Goal: Check status: Check status

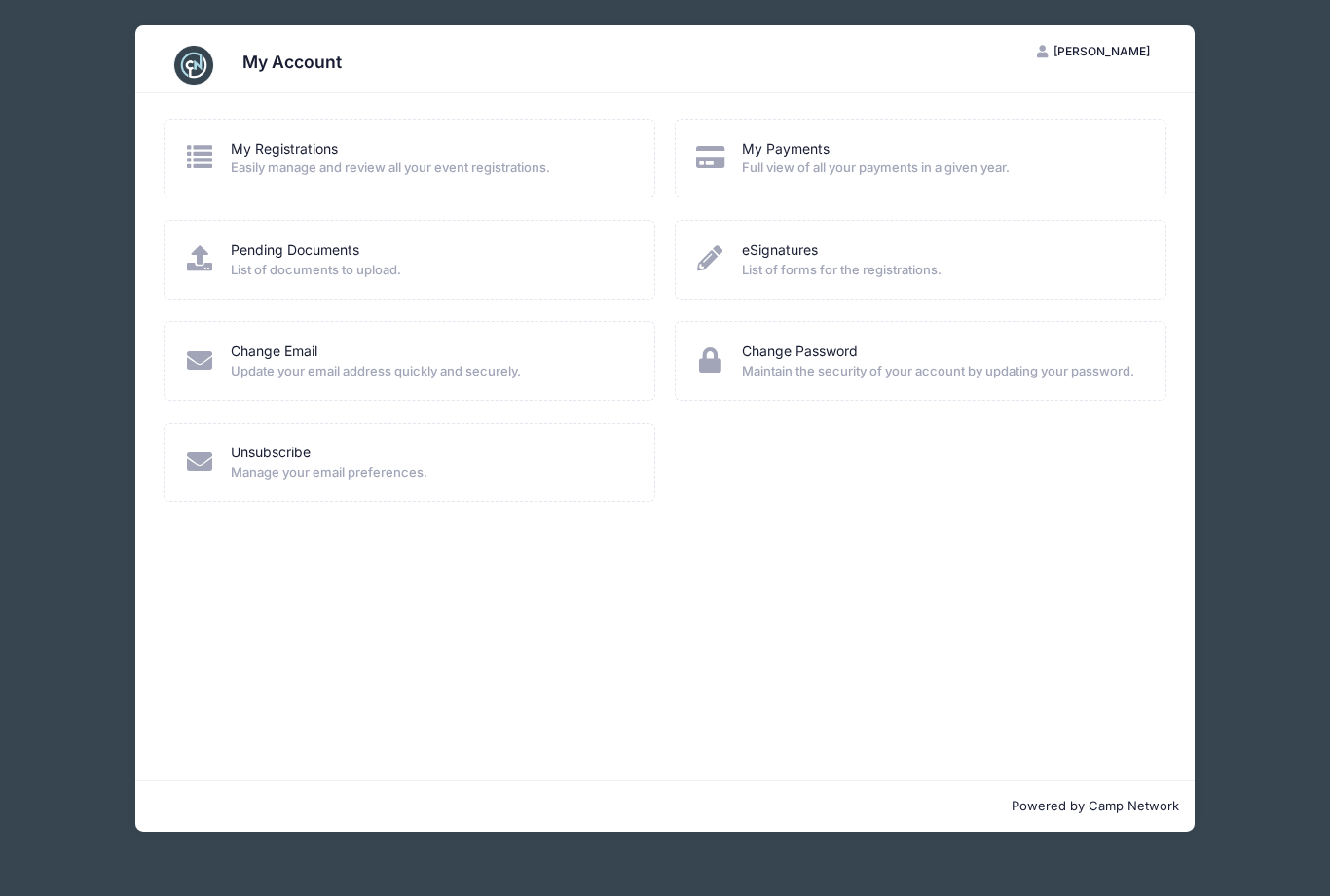
click at [306, 147] on link "My Registrations" at bounding box center [285, 149] width 108 height 21
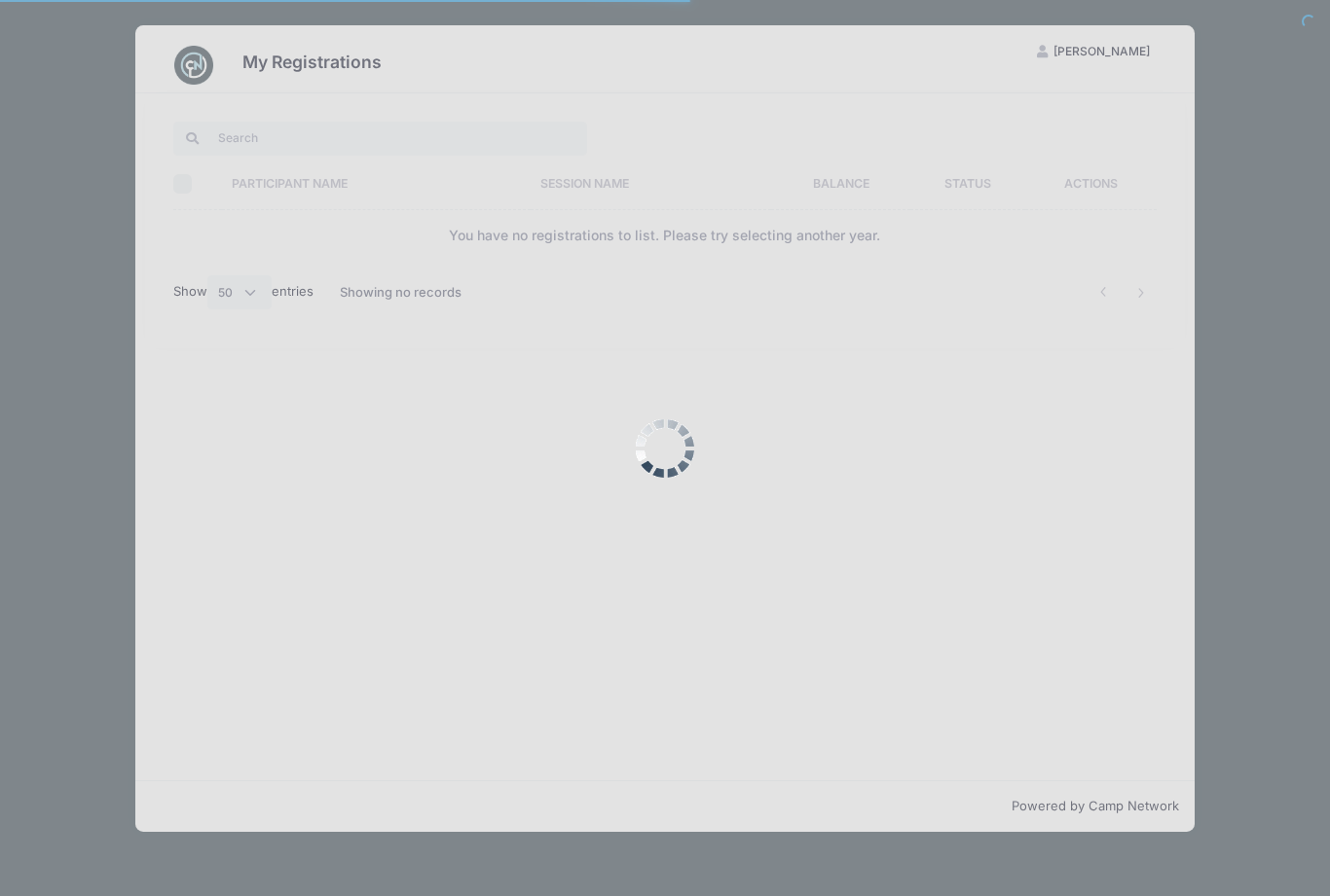
select select "50"
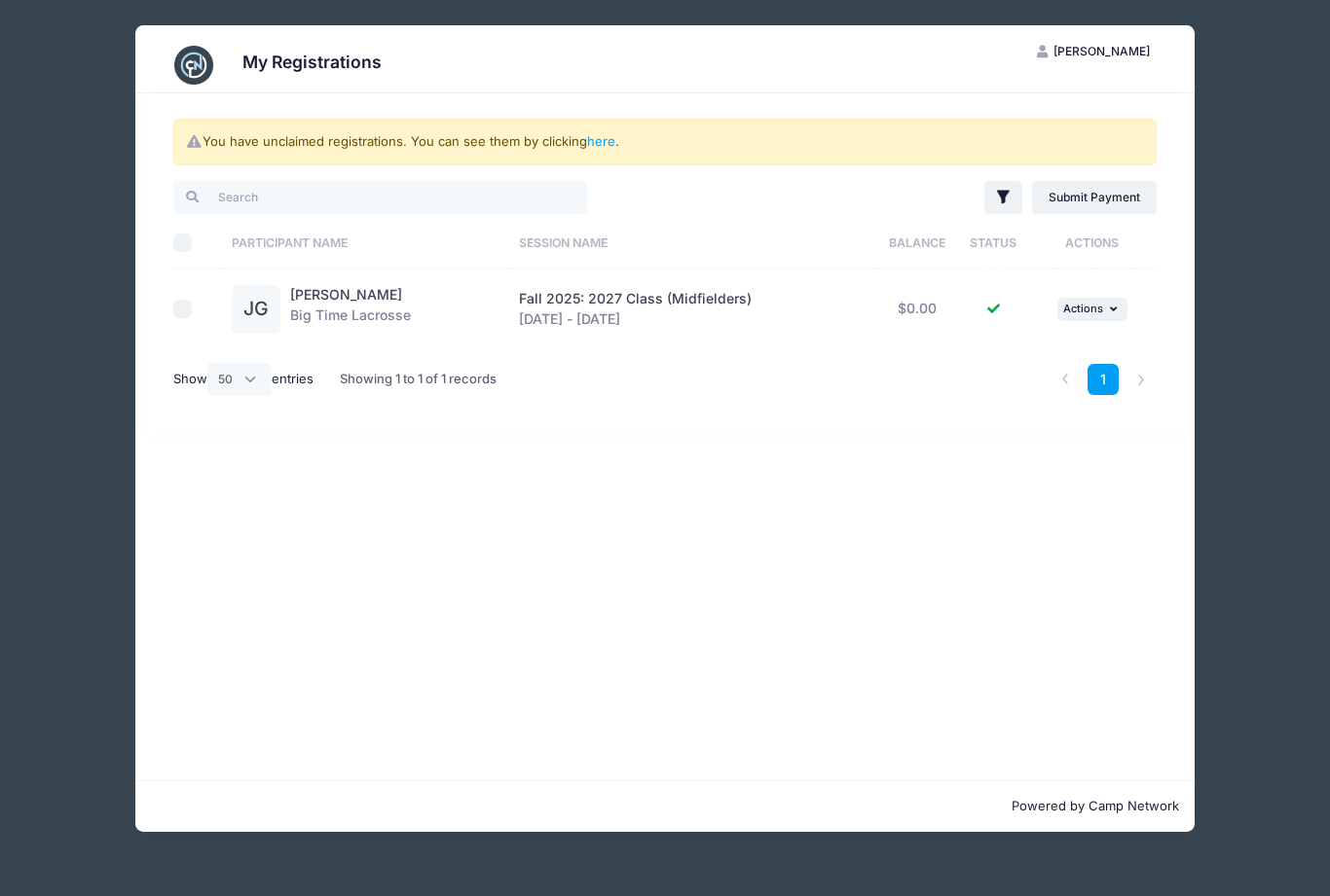
click at [356, 298] on link "[PERSON_NAME]" at bounding box center [345, 294] width 111 height 17
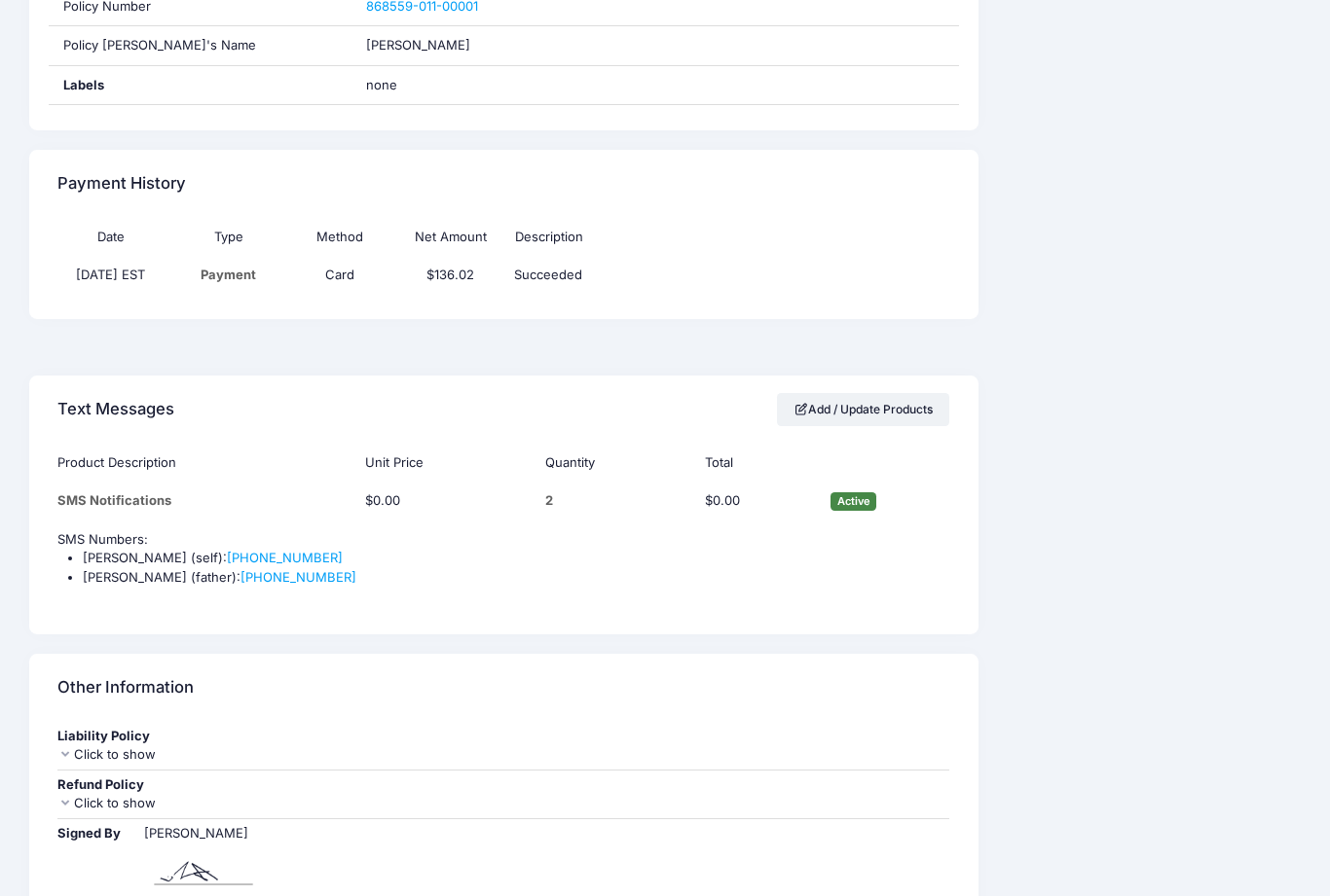
scroll to position [1486, 0]
click at [60, 749] on icon at bounding box center [66, 755] width 16 height 13
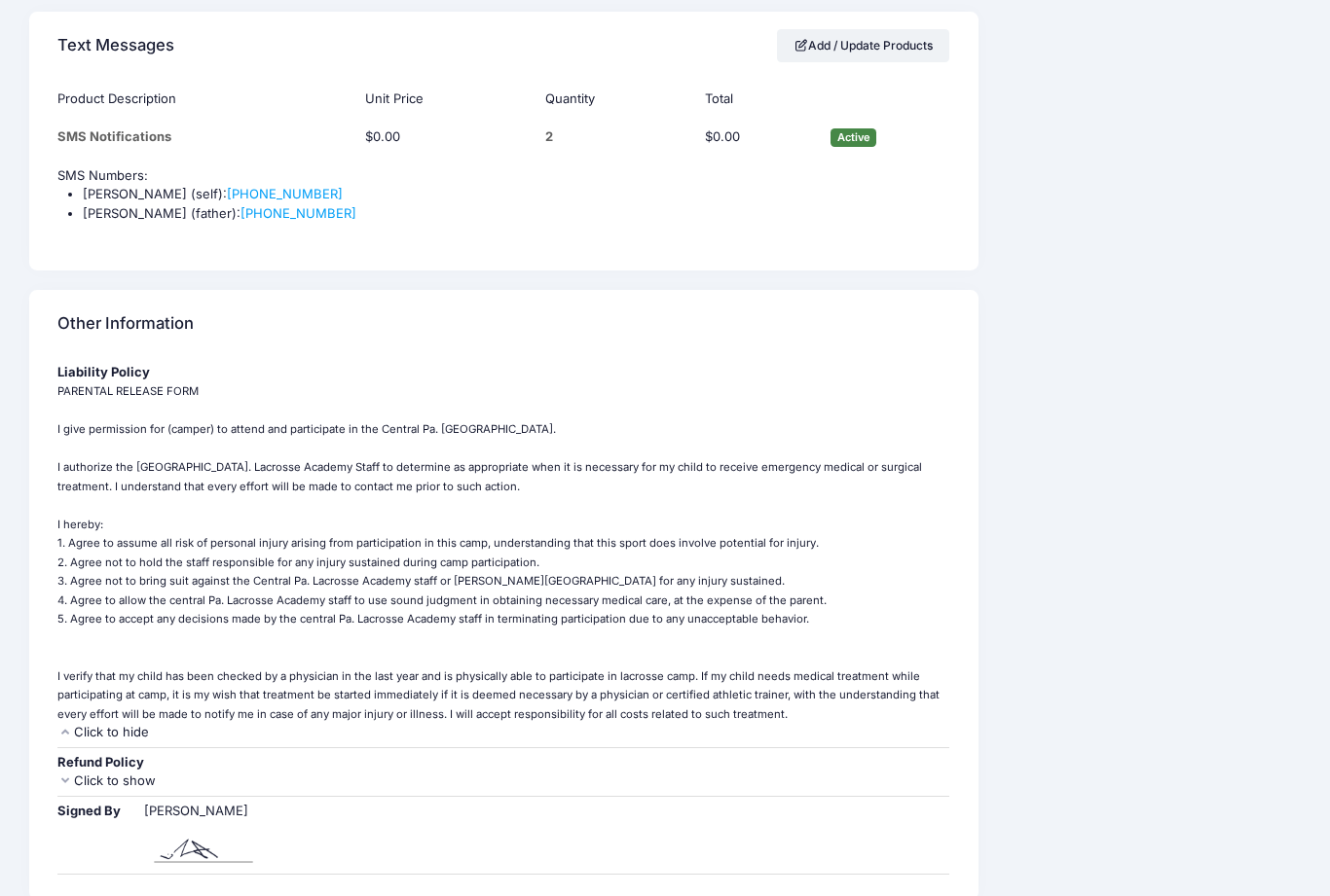
scroll to position [1880, 0]
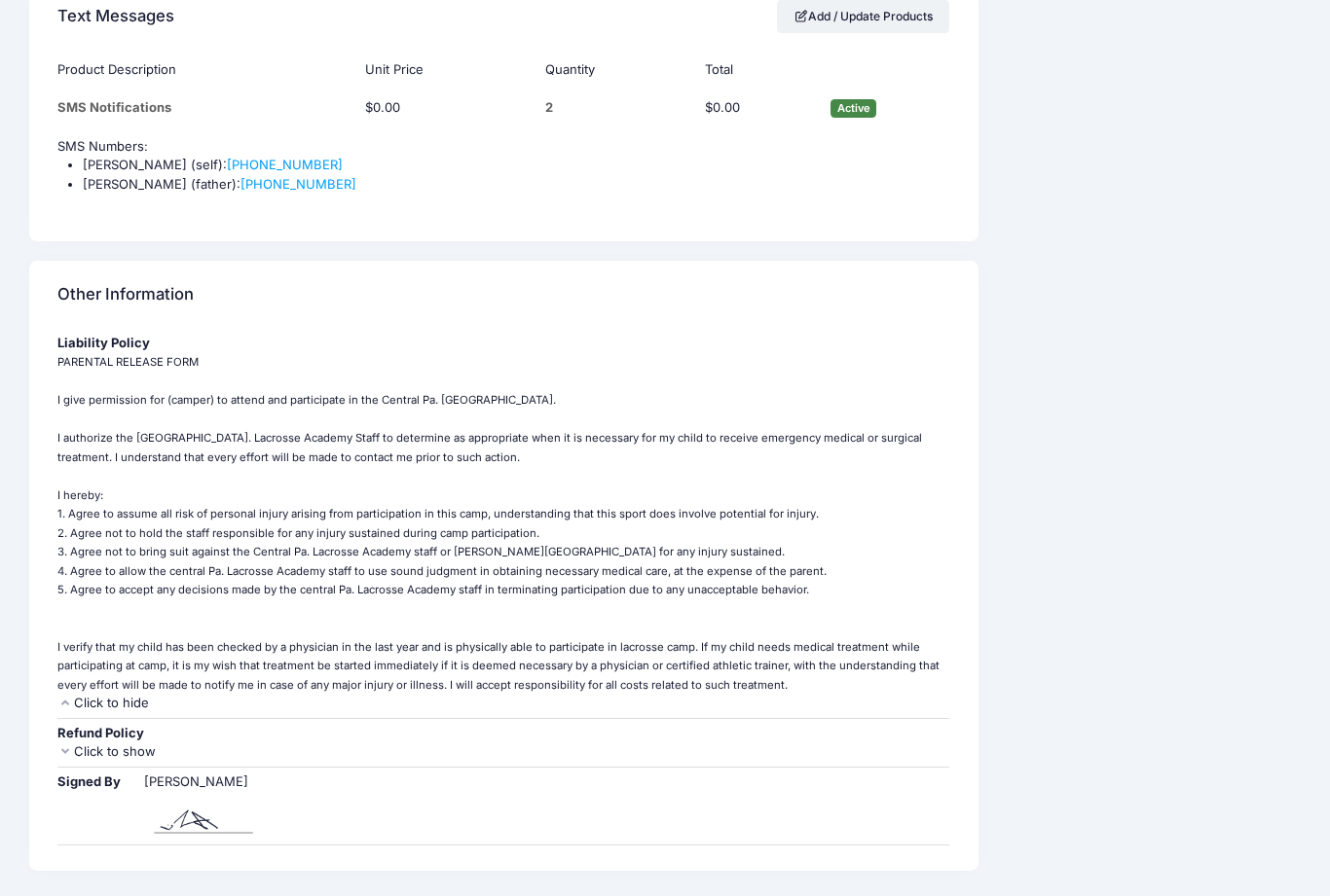
click at [54, 720] on div "Refund Policy Cancellation and Refund Policy - If a session is cancelled for an…" at bounding box center [504, 744] width 911 height 49
click at [68, 746] on icon at bounding box center [66, 752] width 16 height 13
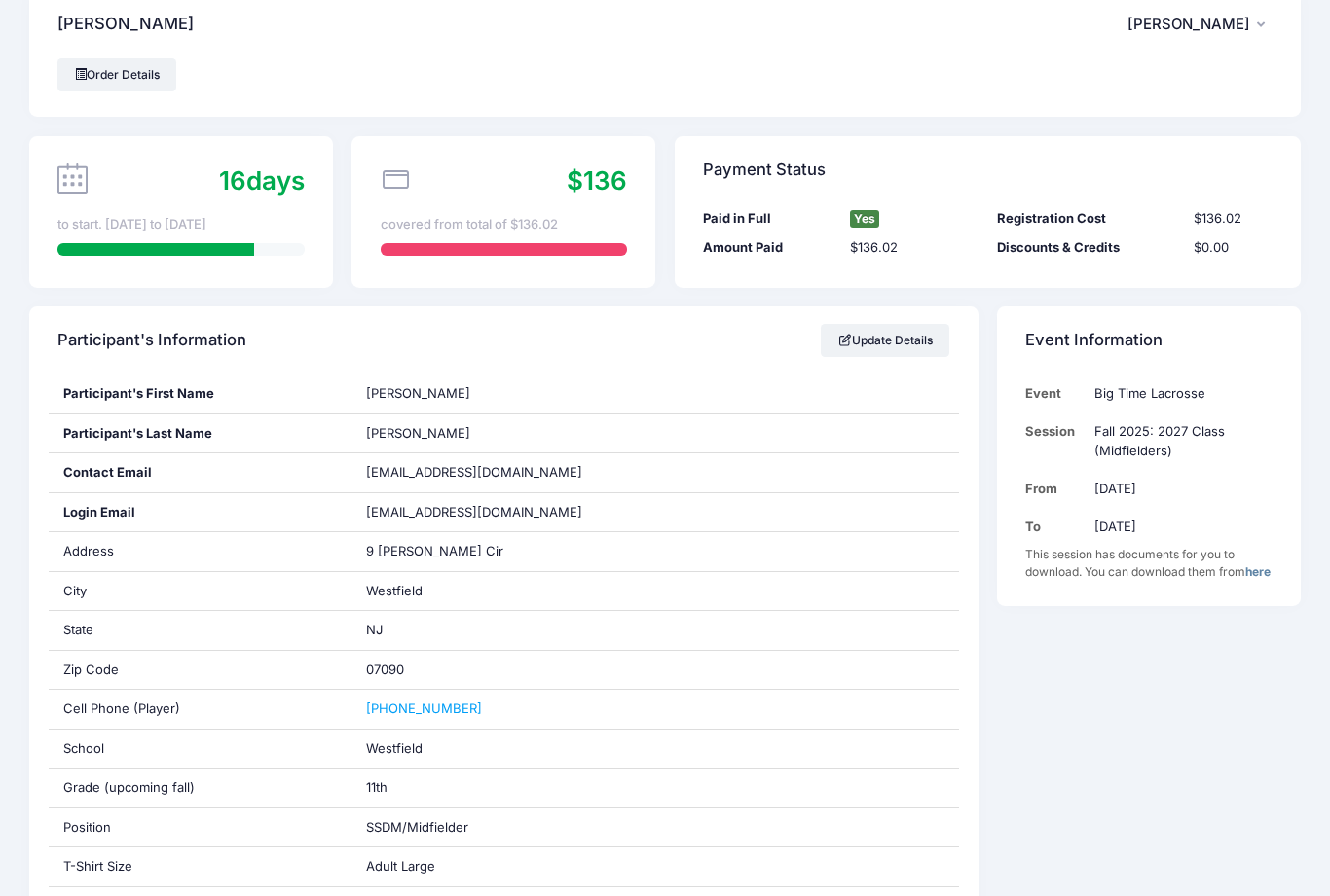
scroll to position [0, 0]
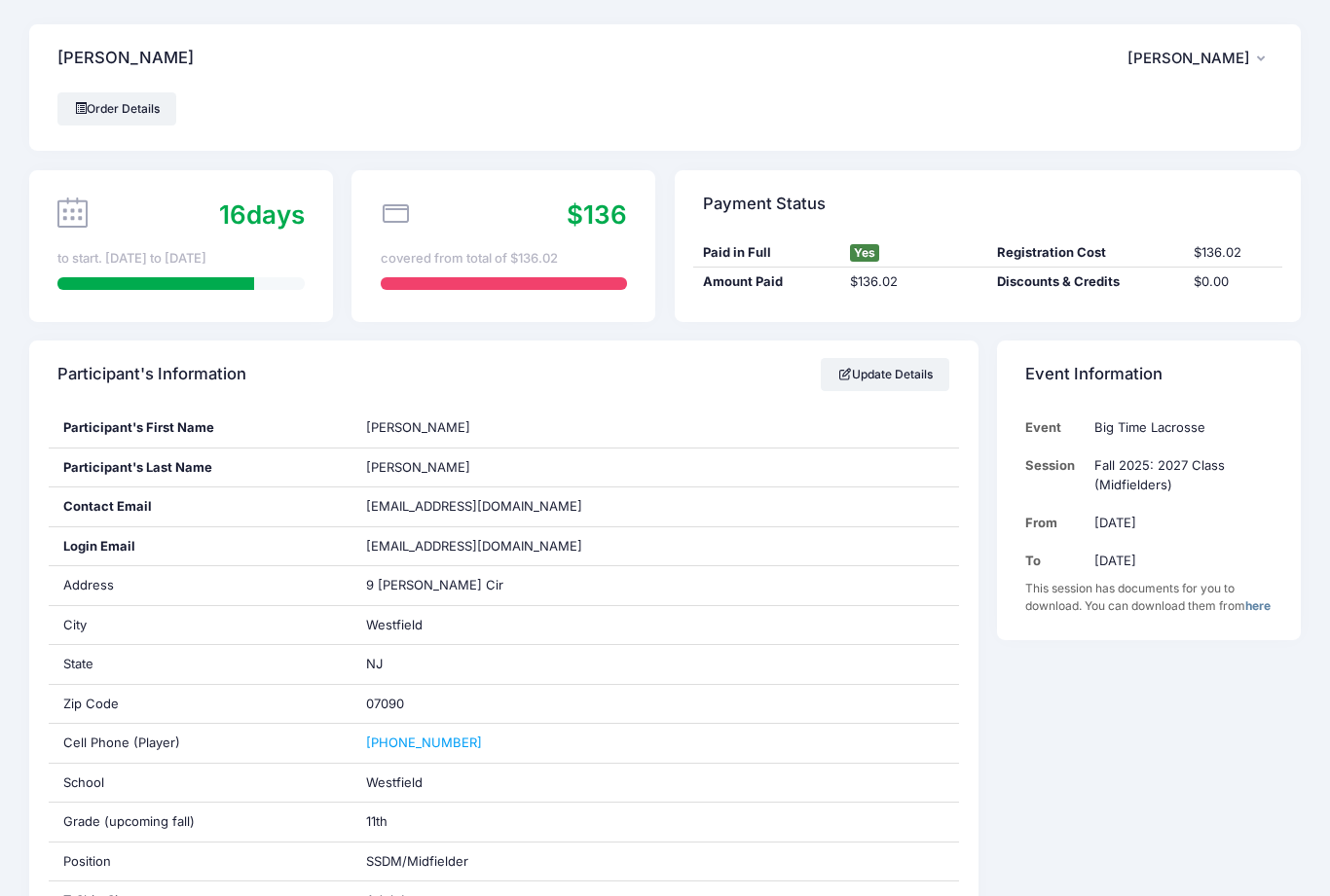
click at [1244, 613] on link "here" at bounding box center [1256, 605] width 25 height 15
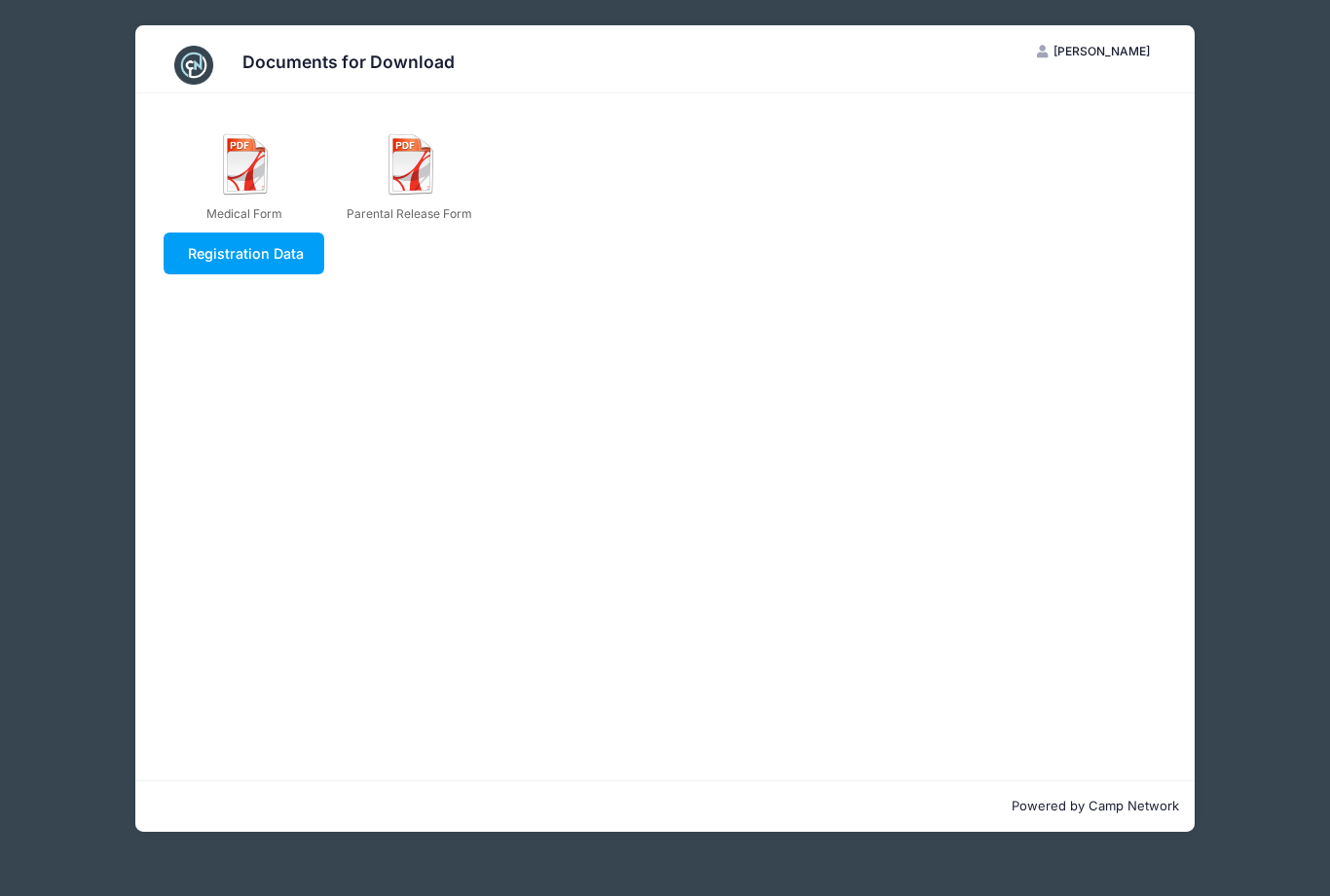
click at [232, 168] on img at bounding box center [246, 164] width 63 height 63
click at [210, 175] on div "Medical Form" at bounding box center [241, 175] width 136 height 95
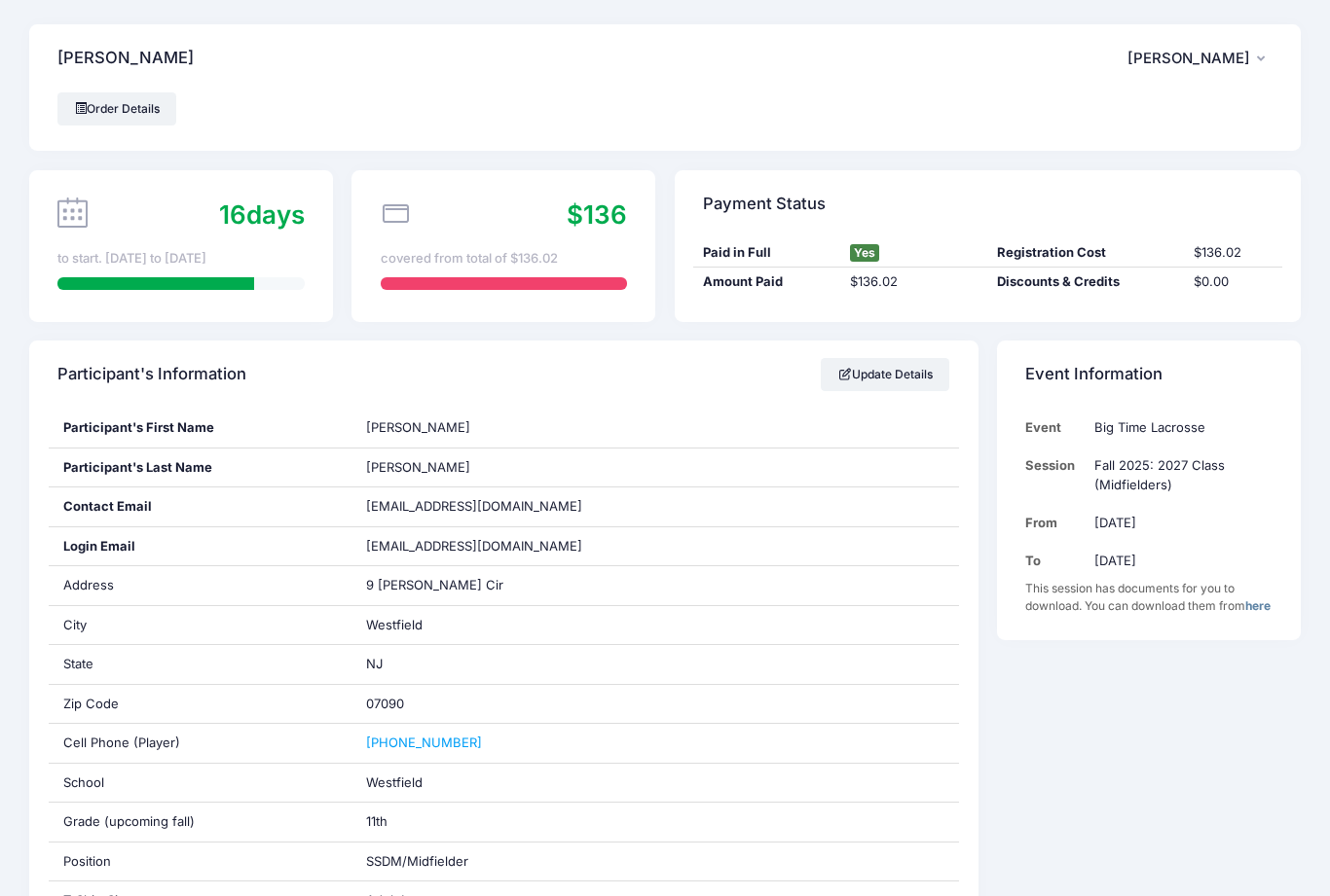
click at [108, 121] on link "Order Details" at bounding box center [116, 109] width 118 height 33
click at [1248, 58] on span "Justin Giacalone" at bounding box center [1188, 59] width 122 height 18
click at [1151, 169] on link "Logout" at bounding box center [1151, 162] width 225 height 37
